Goal: Task Accomplishment & Management: Manage account settings

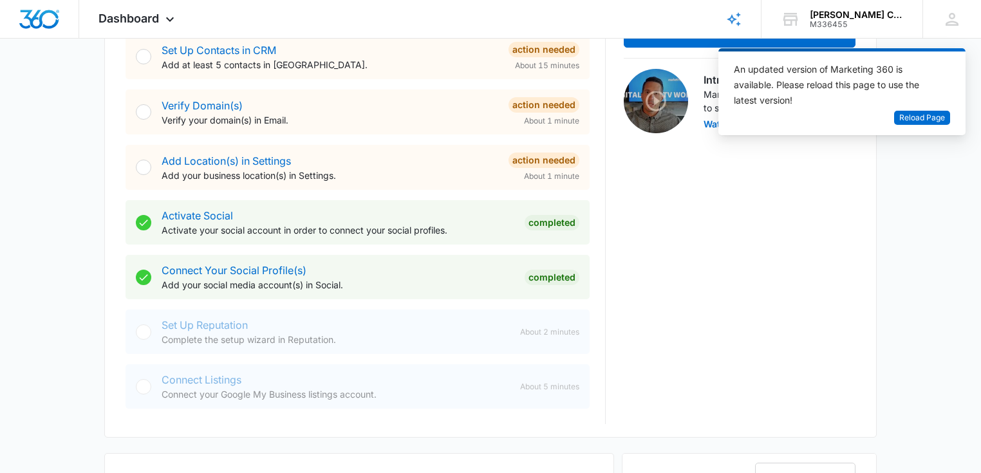
click at [659, 313] on div "BA Hi, I'm [PERSON_NAME] Success Manager Contact Me View Plans & Pricing Intro …" at bounding box center [740, 111] width 232 height 626
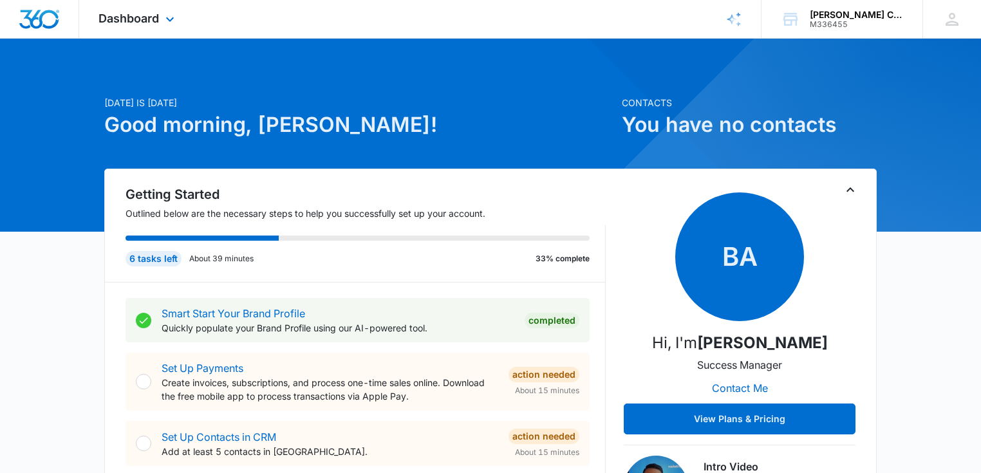
click at [171, 26] on div "Dashboard Apps Reputation Websites Forms CRM Email Social Payments POS Content …" at bounding box center [138, 19] width 118 height 38
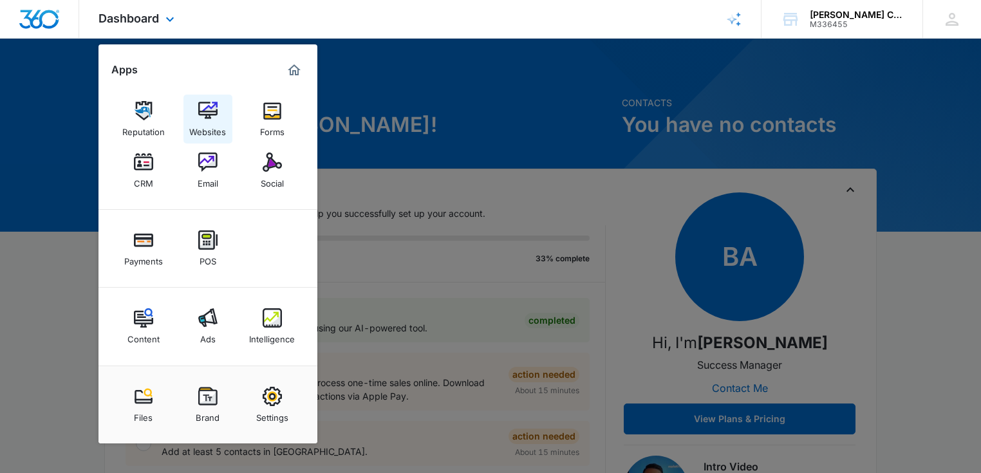
click at [214, 129] on div "Websites" at bounding box center [207, 128] width 37 height 17
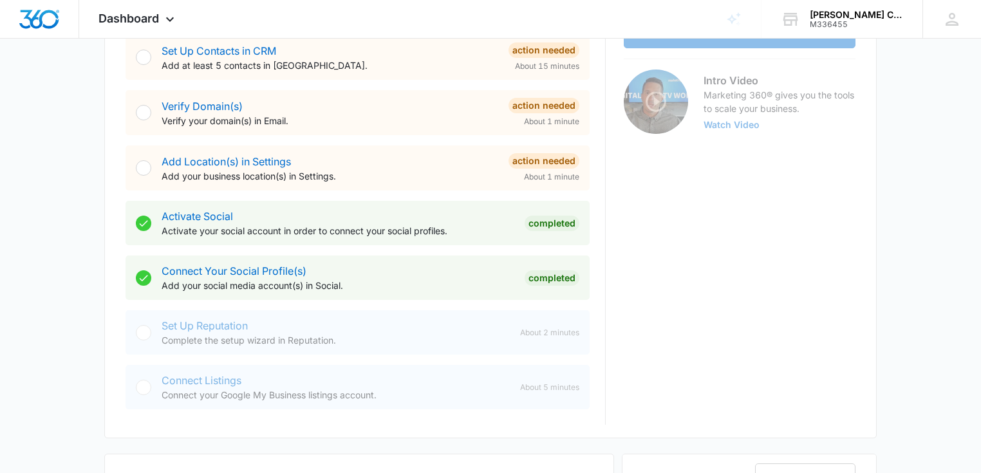
scroll to position [409, 0]
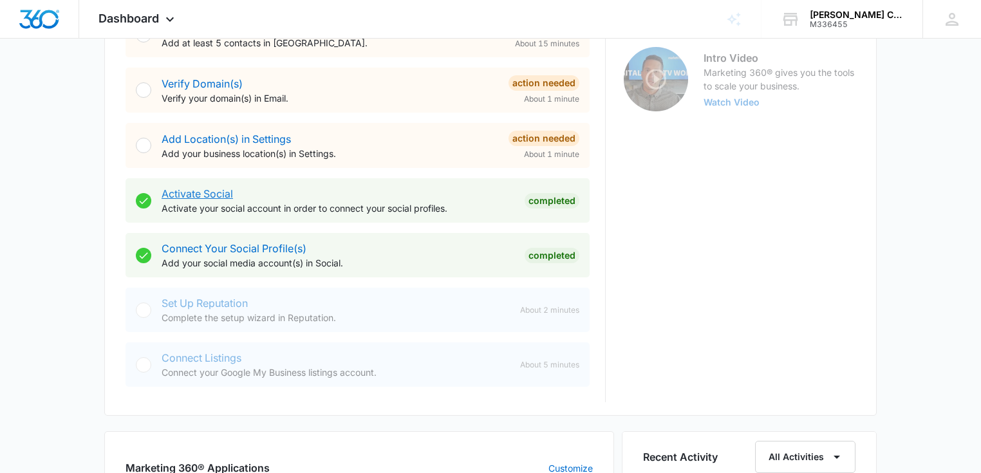
click at [226, 191] on link "Activate Social" at bounding box center [197, 193] width 71 height 13
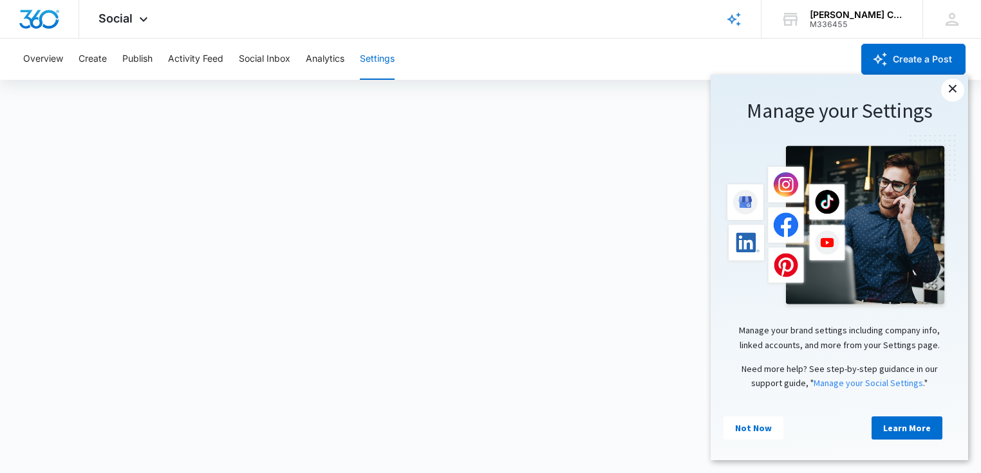
click at [950, 97] on link "×" at bounding box center [952, 90] width 23 height 23
